Goal: Task Accomplishment & Management: Manage account settings

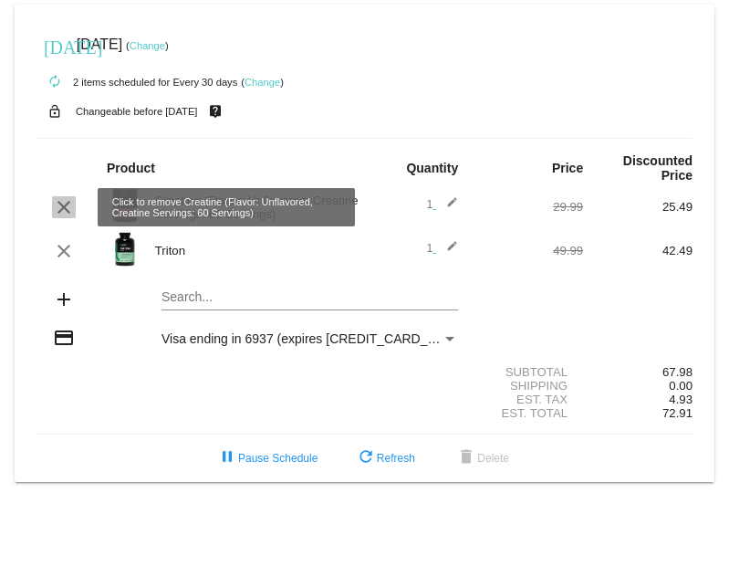
click at [64, 211] on mat-icon "clear" at bounding box center [64, 207] width 22 height 22
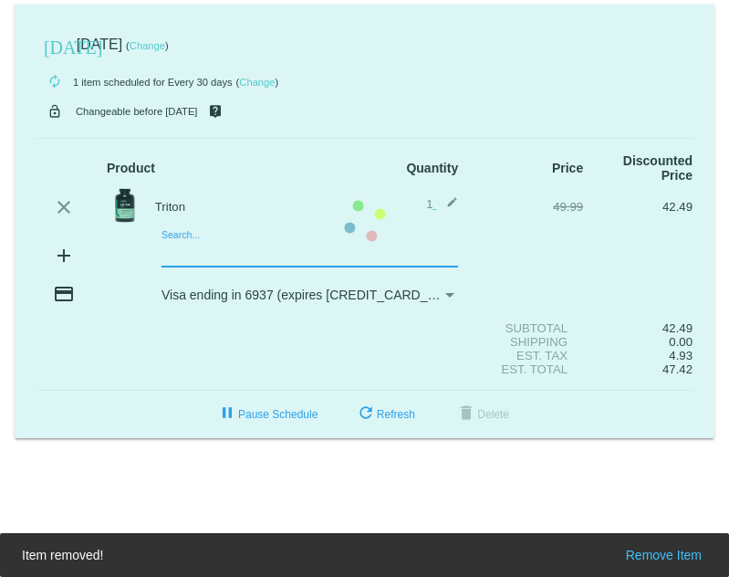
click at [172, 258] on mat-card "[DATE] [DATE] ( Change ) autorenew 1 item scheduled for Every 30 days ( Change …" at bounding box center [365, 222] width 700 height 434
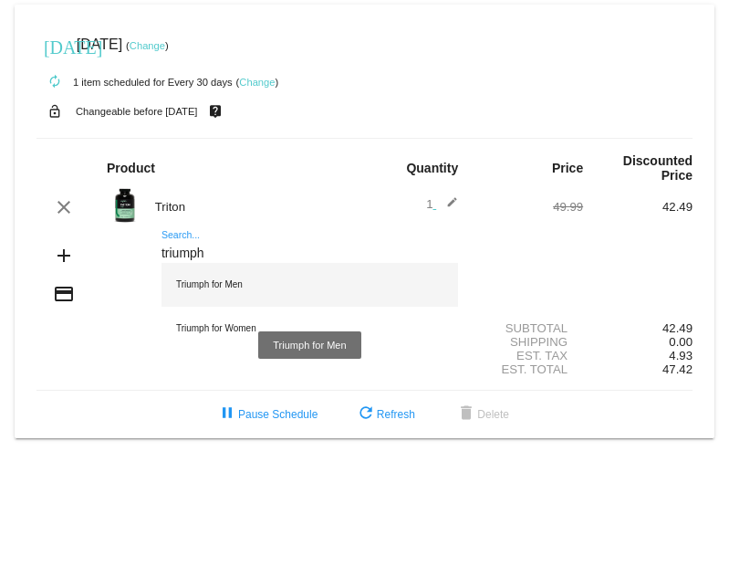
type input "triumph"
click at [219, 278] on div "Triumph for Men" at bounding box center [310, 285] width 297 height 44
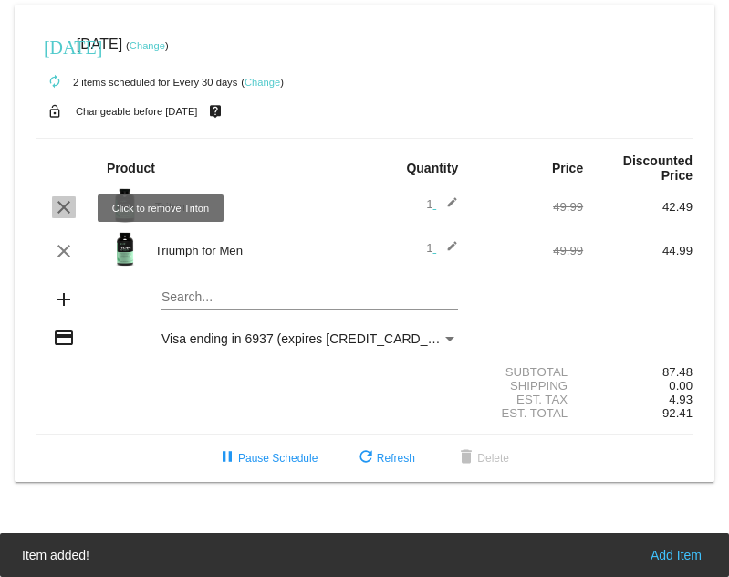
click at [65, 208] on mat-icon "clear" at bounding box center [64, 207] width 22 height 22
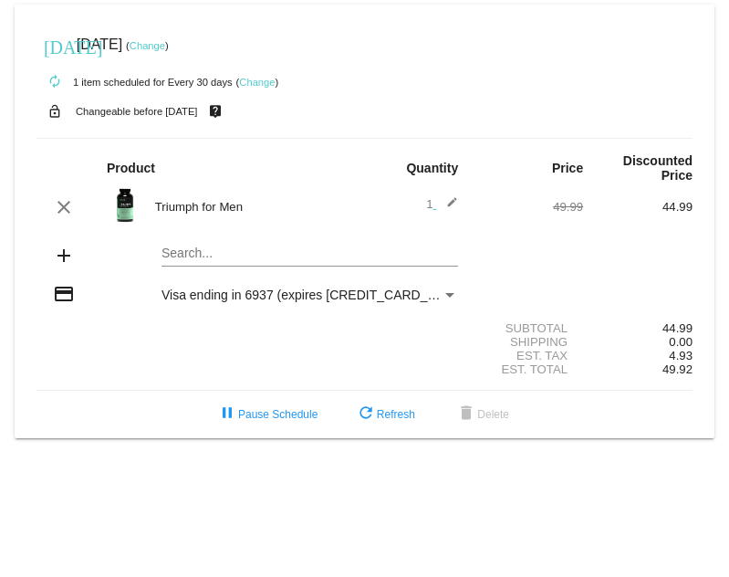
click at [165, 47] on link "Change" at bounding box center [148, 45] width 36 height 11
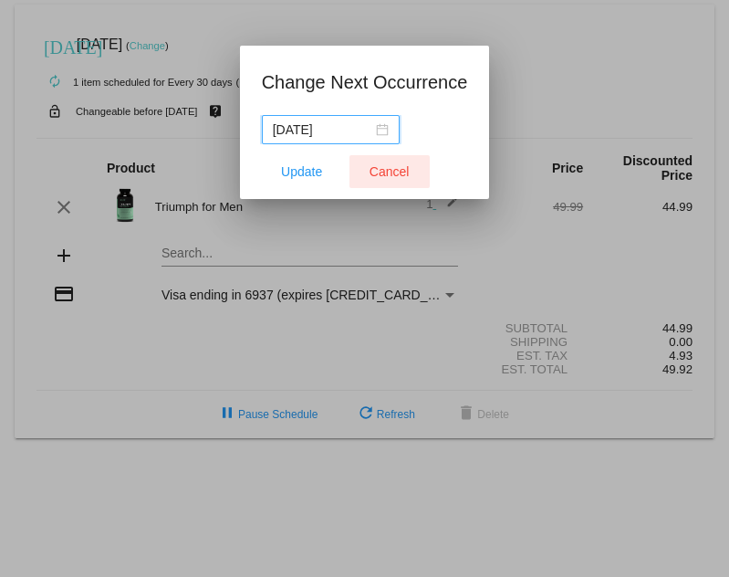
click at [391, 167] on span "Cancel" at bounding box center [390, 171] width 40 height 15
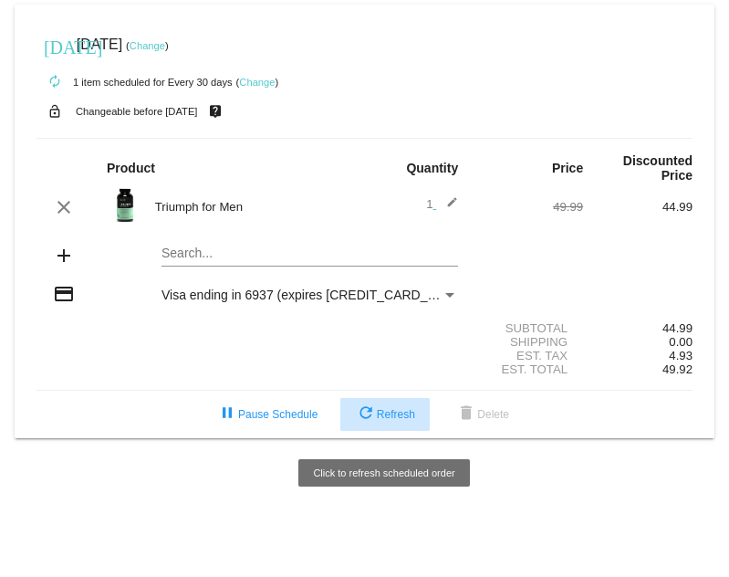
click at [377, 411] on button "refresh Refresh" at bounding box center [385, 414] width 89 height 33
